Goal: Check status: Check status

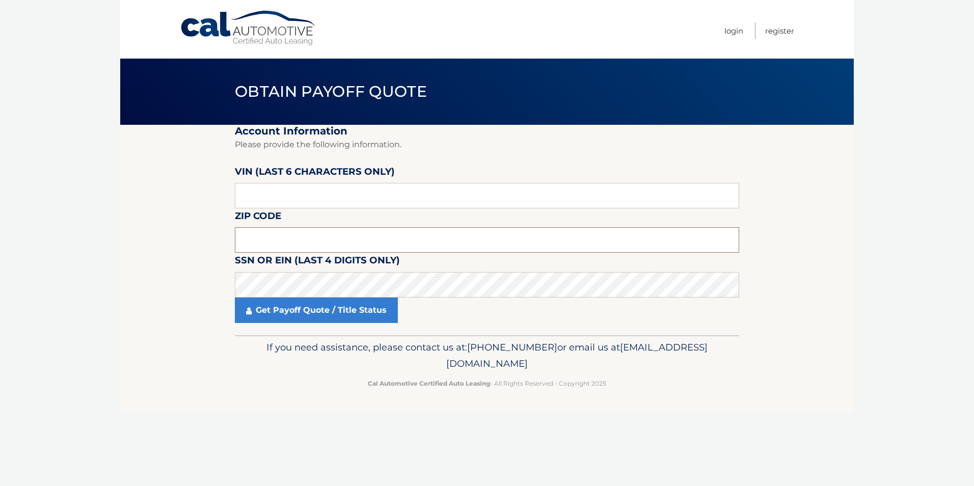
click at [328, 245] on input "text" at bounding box center [487, 239] width 504 height 25
click at [284, 237] on input "330" at bounding box center [487, 239] width 504 height 25
type input "33071"
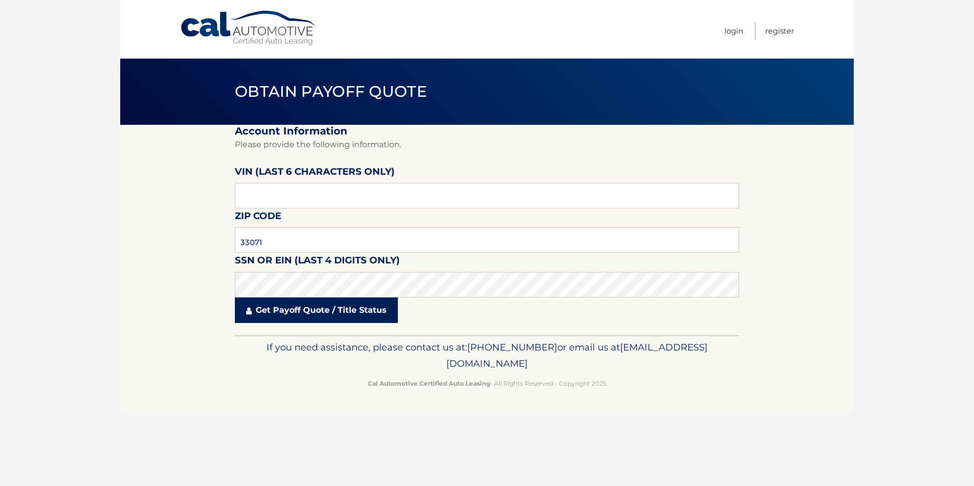
click at [301, 314] on link "Get Payoff Quote / Title Status" at bounding box center [316, 309] width 163 height 25
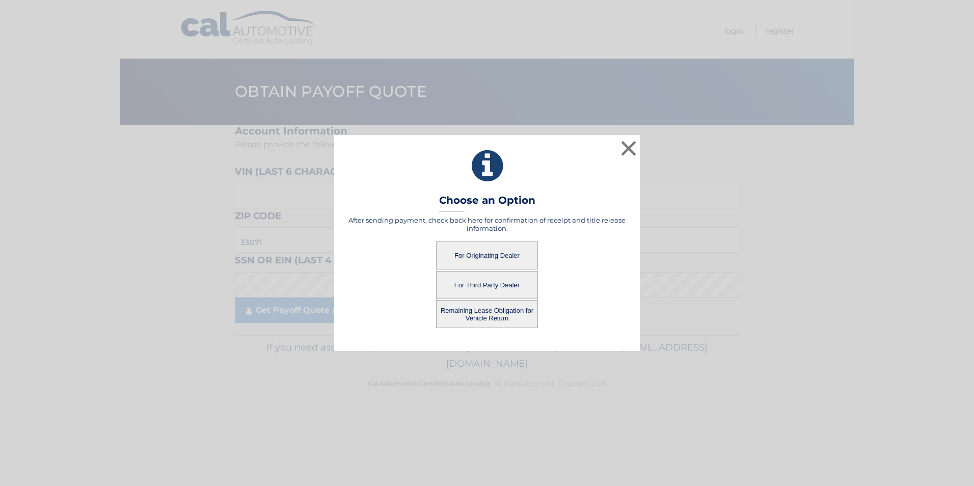
click at [503, 251] on button "For Originating Dealer" at bounding box center [487, 255] width 102 height 28
click at [487, 256] on button "For Originating Dealer" at bounding box center [487, 255] width 102 height 28
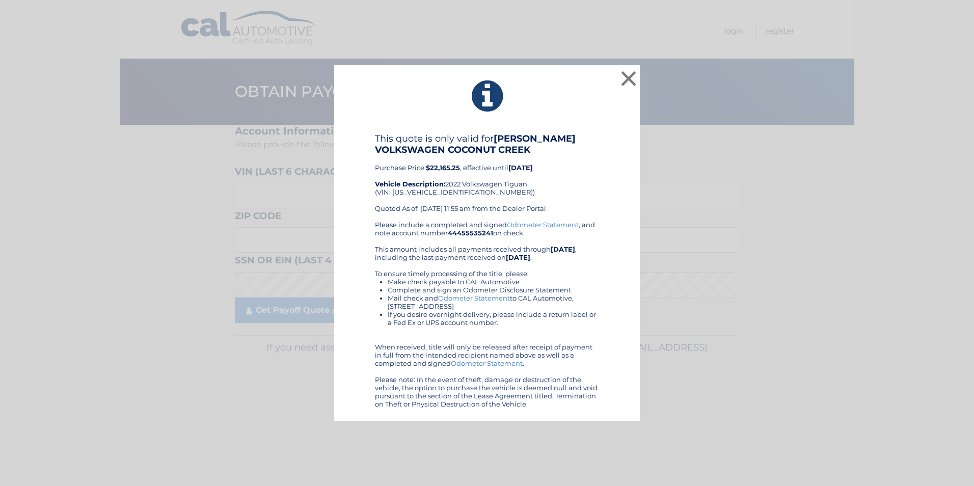
click at [532, 224] on link "Odometer Statement" at bounding box center [543, 225] width 72 height 8
click at [481, 299] on link "Odometer Statement" at bounding box center [474, 298] width 72 height 8
click at [483, 361] on link "Odometer Statement" at bounding box center [487, 363] width 72 height 8
click at [764, 186] on div "× This quote is only valid for GUNTHER VOLKSWAGEN COCONUT CREEK Purchase Price:…" at bounding box center [487, 243] width 966 height 356
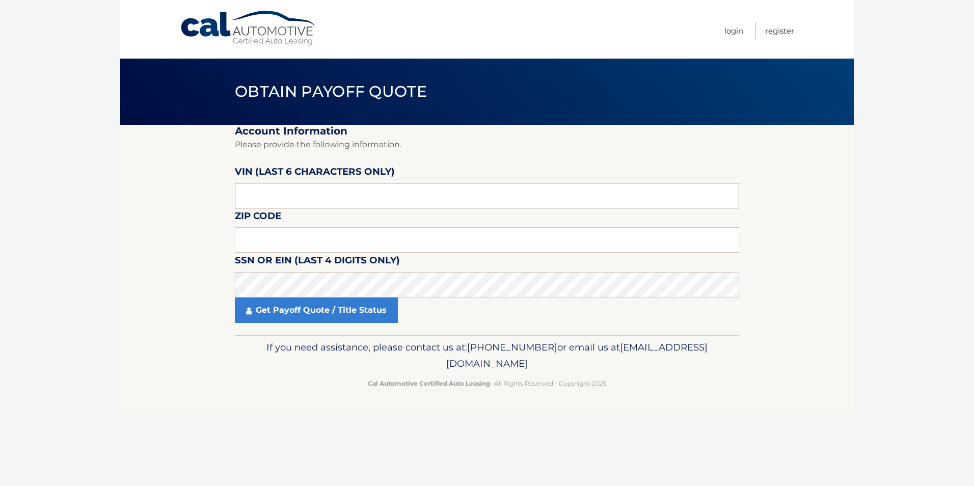
type input "147807"
type input "33071"
type input "147807"
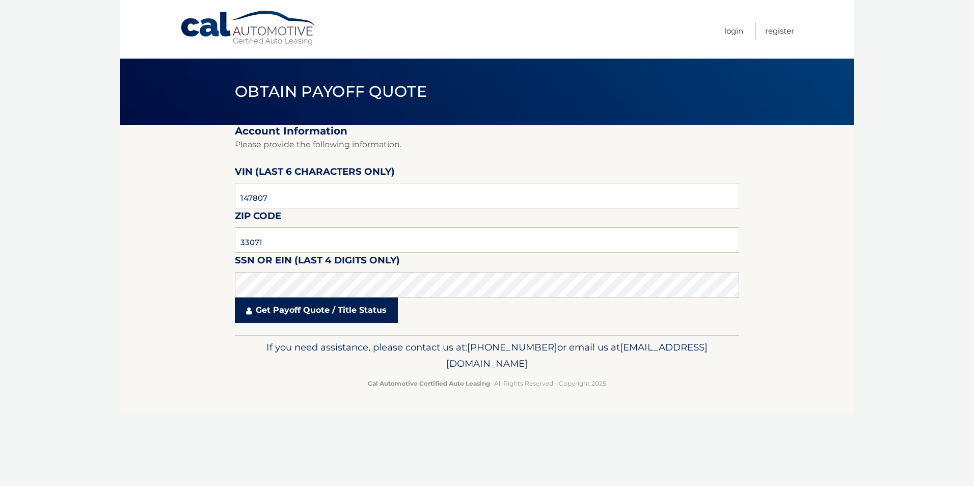
click at [311, 315] on link "Get Payoff Quote / Title Status" at bounding box center [316, 309] width 163 height 25
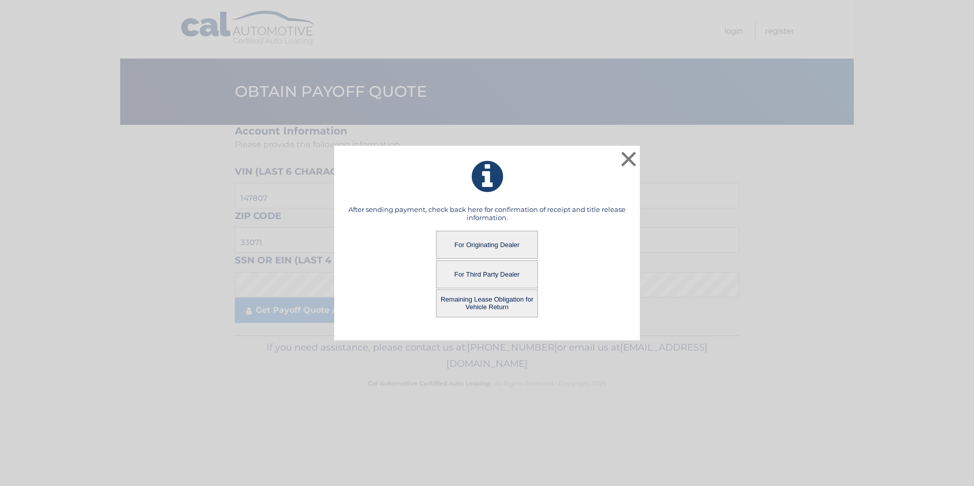
click at [489, 301] on button "Remaining Lease Obligation for Vehicle Return" at bounding box center [487, 303] width 102 height 28
click at [496, 302] on button "Remaining Lease Obligation for Vehicle Return" at bounding box center [487, 303] width 102 height 28
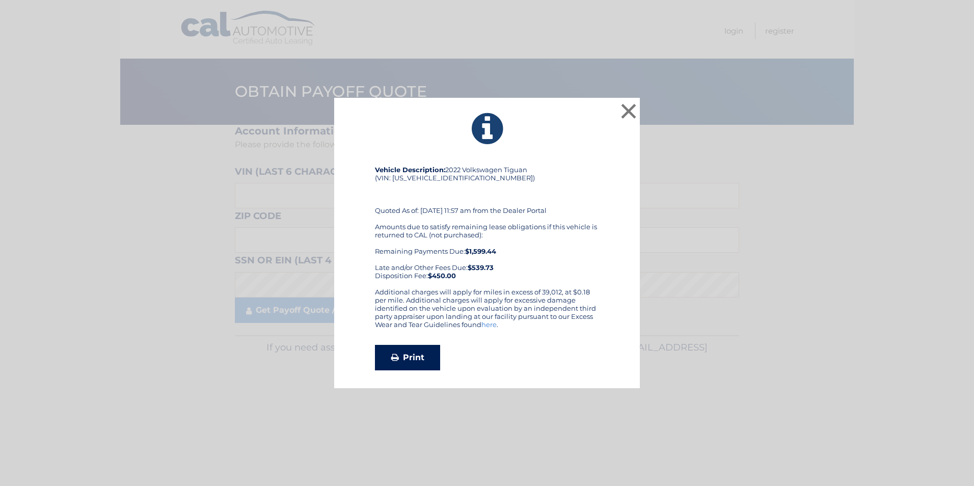
click at [421, 357] on link "Print" at bounding box center [407, 357] width 65 height 25
click at [625, 107] on button "×" at bounding box center [628, 111] width 20 height 20
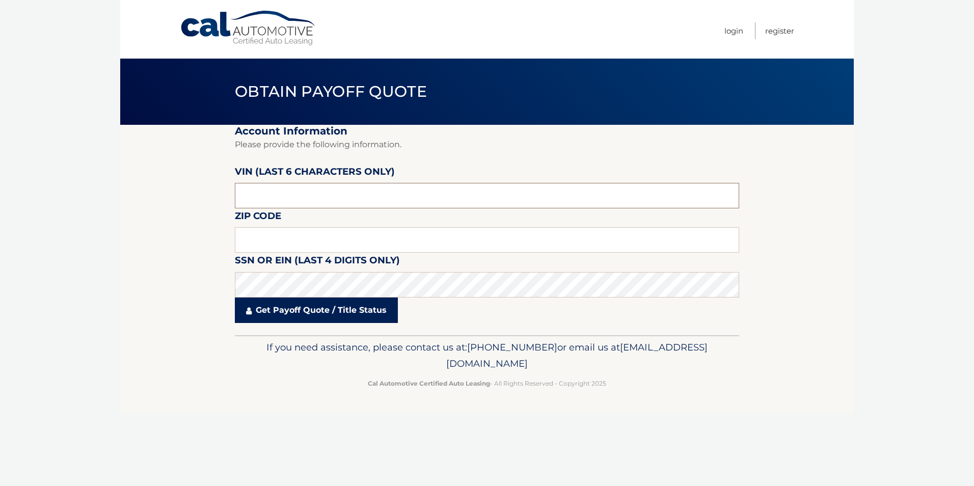
type input "147807"
type input "33071"
type input "147807"
click at [314, 303] on link "Get Payoff Quote / Title Status" at bounding box center [316, 309] width 163 height 25
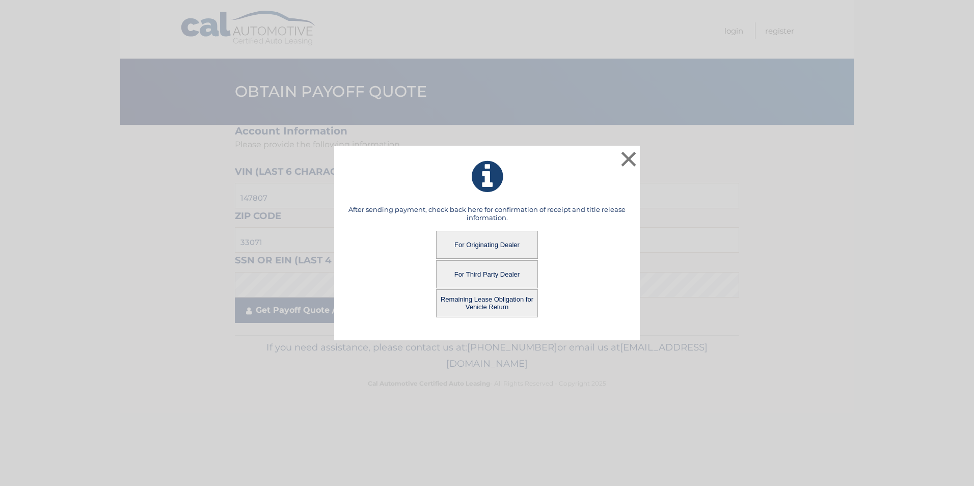
click at [313, 313] on div "× After sending payment, check back here for confirmation of receipt and title …" at bounding box center [487, 243] width 966 height 195
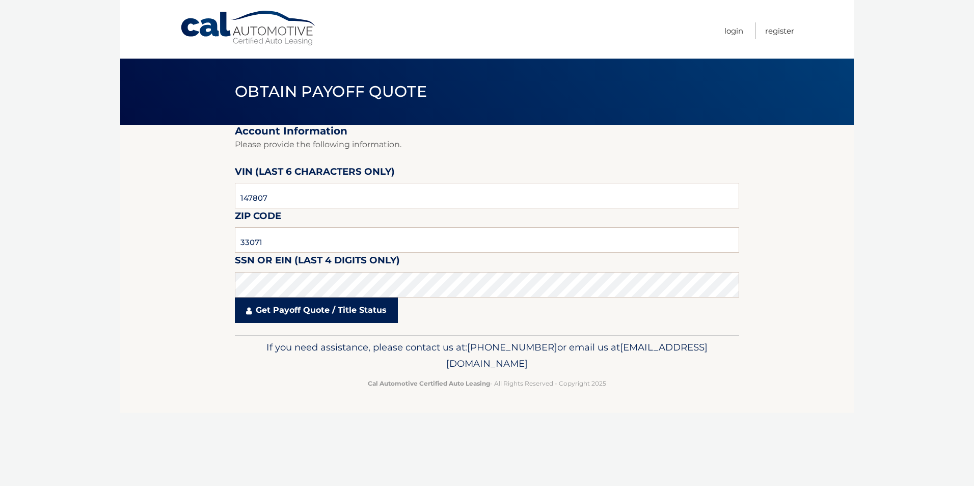
click at [312, 310] on link "Get Payoff Quote / Title Status" at bounding box center [316, 309] width 163 height 25
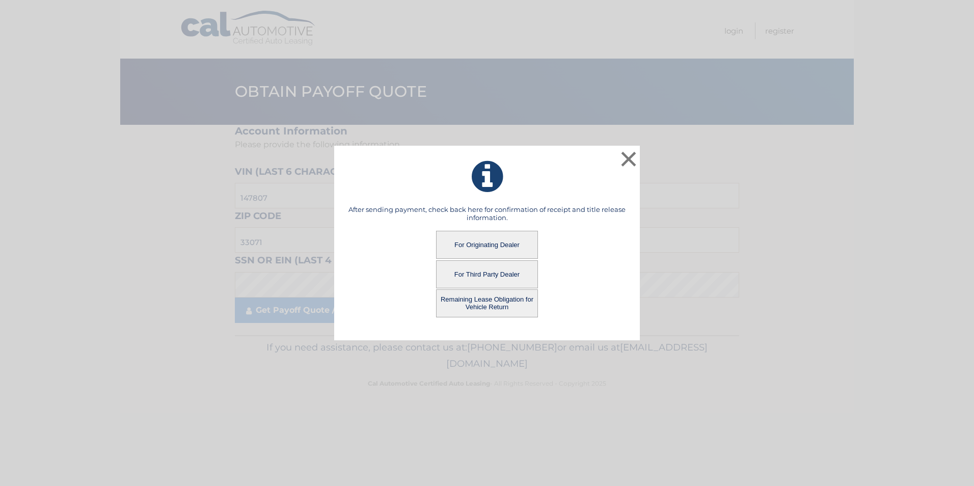
click at [461, 245] on button "For Originating Dealer" at bounding box center [487, 245] width 102 height 28
click at [461, 246] on button "For Originating Dealer" at bounding box center [487, 245] width 102 height 28
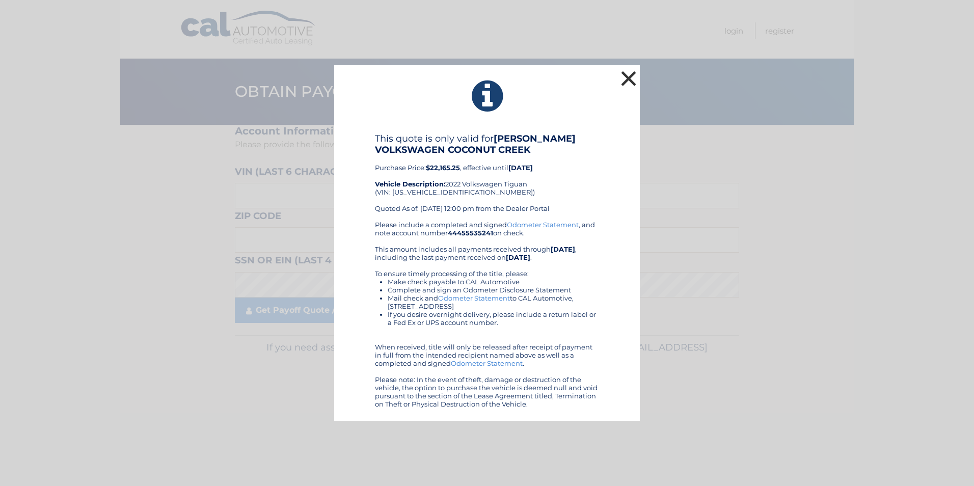
click at [632, 75] on button "×" at bounding box center [628, 78] width 20 height 20
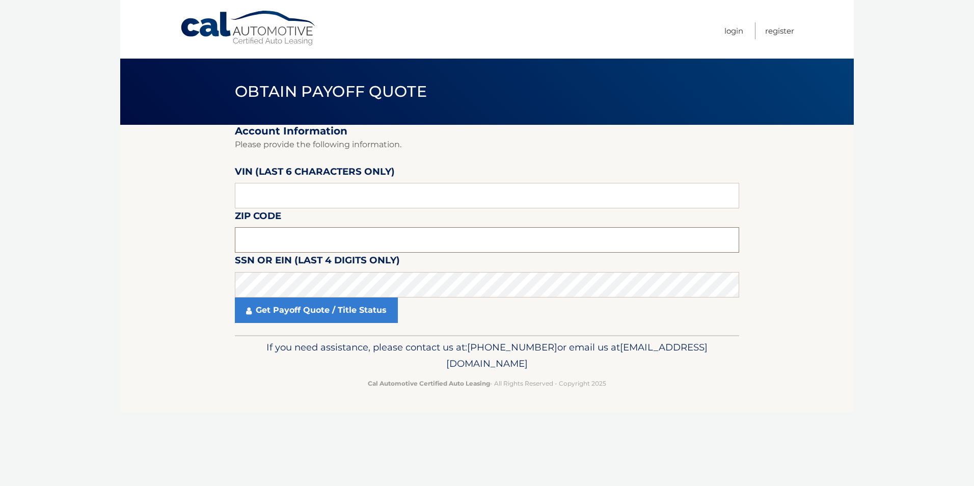
drag, startPoint x: 341, startPoint y: 236, endPoint x: 341, endPoint y: 241, distance: 5.1
click at [341, 236] on input "text" at bounding box center [487, 239] width 504 height 25
type input "33066"
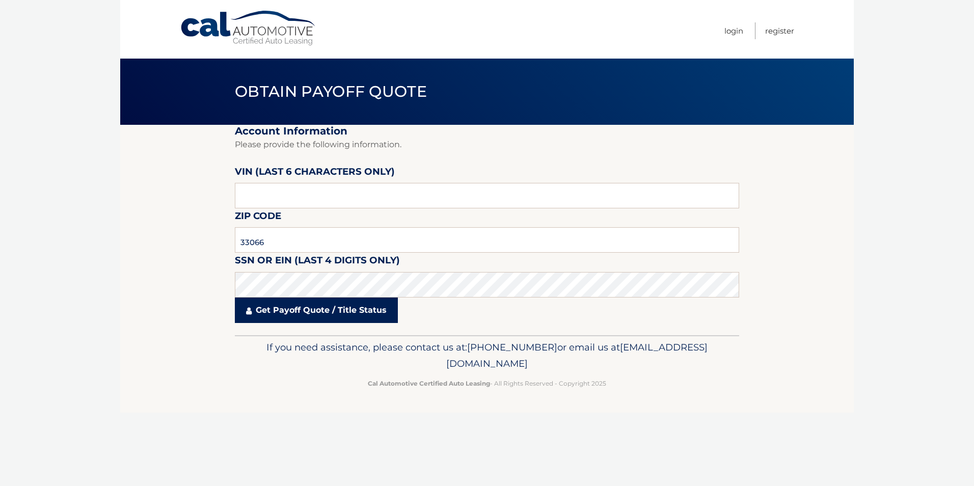
click at [294, 311] on link "Get Payoff Quote / Title Status" at bounding box center [316, 309] width 163 height 25
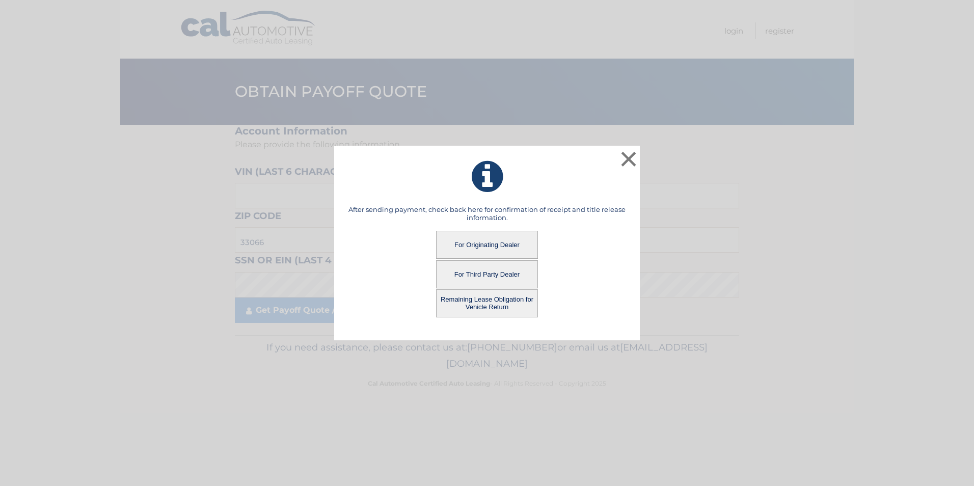
click at [498, 249] on button "For Originating Dealer" at bounding box center [487, 245] width 102 height 28
click at [473, 241] on button "For Originating Dealer" at bounding box center [487, 245] width 102 height 28
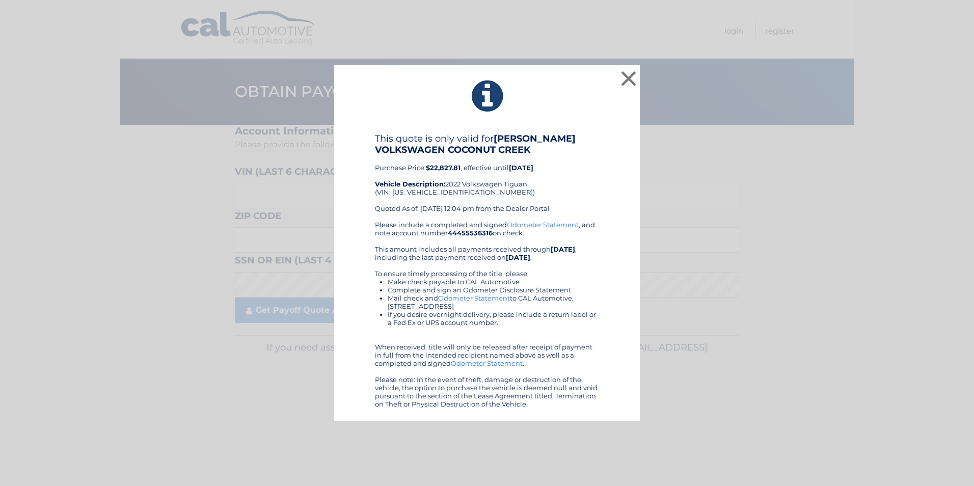
click at [544, 222] on link "Odometer Statement" at bounding box center [543, 225] width 72 height 8
click at [631, 73] on button "×" at bounding box center [628, 78] width 20 height 20
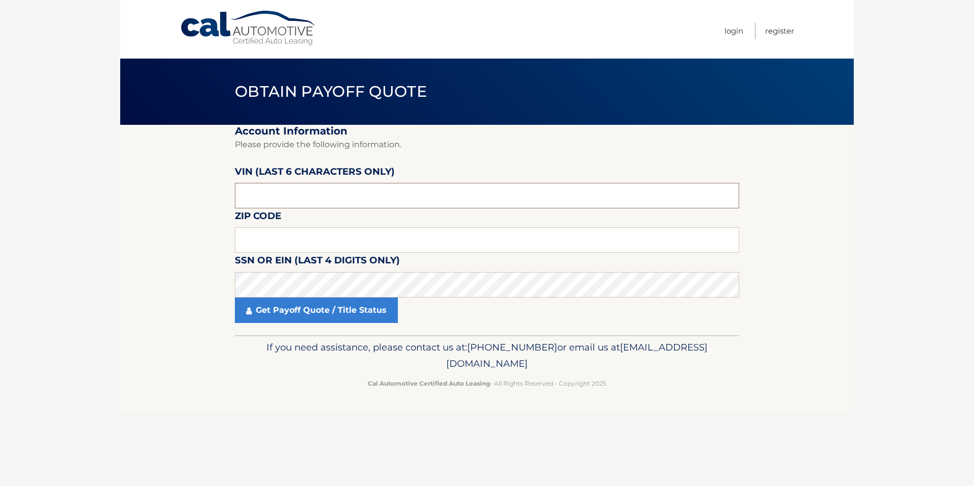
type input "173181"
type input "33066"
type input "173181"
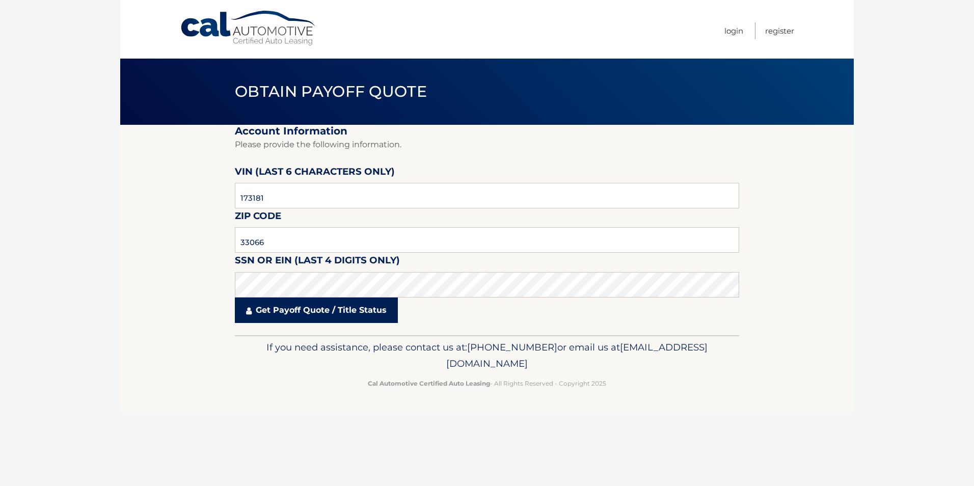
click at [279, 313] on link "Get Payoff Quote / Title Status" at bounding box center [316, 309] width 163 height 25
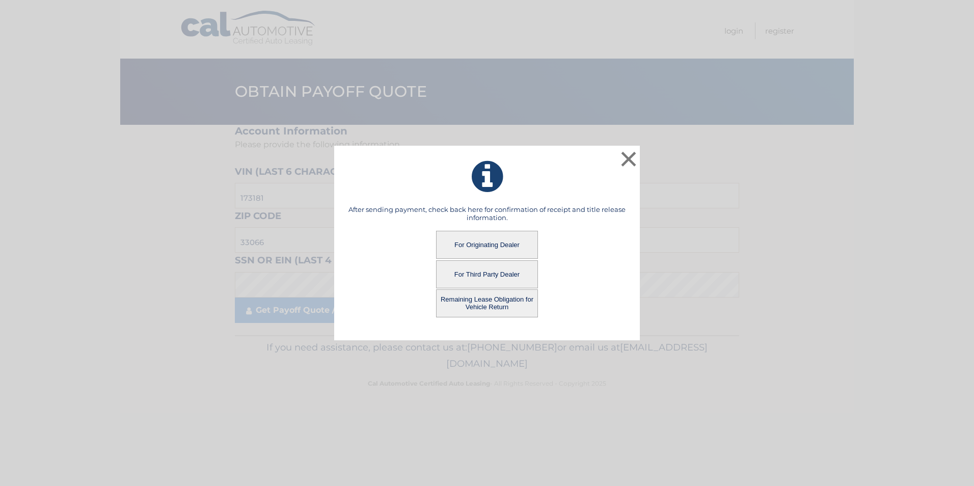
click at [472, 297] on button "Remaining Lease Obligation for Vehicle Return" at bounding box center [487, 303] width 102 height 28
click at [491, 300] on button "Remaining Lease Obligation for Vehicle Return" at bounding box center [487, 303] width 102 height 28
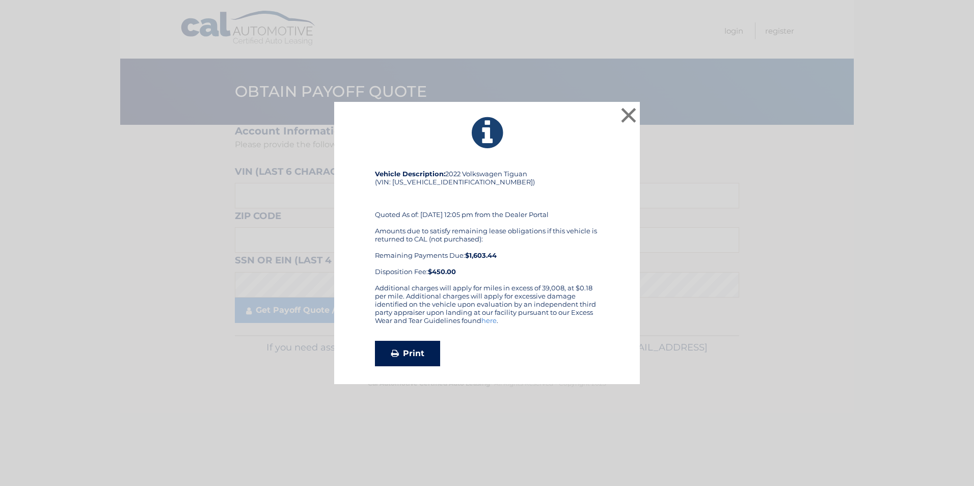
click at [415, 353] on link "Print" at bounding box center [407, 353] width 65 height 25
